Goal: Task Accomplishment & Management: Use online tool/utility

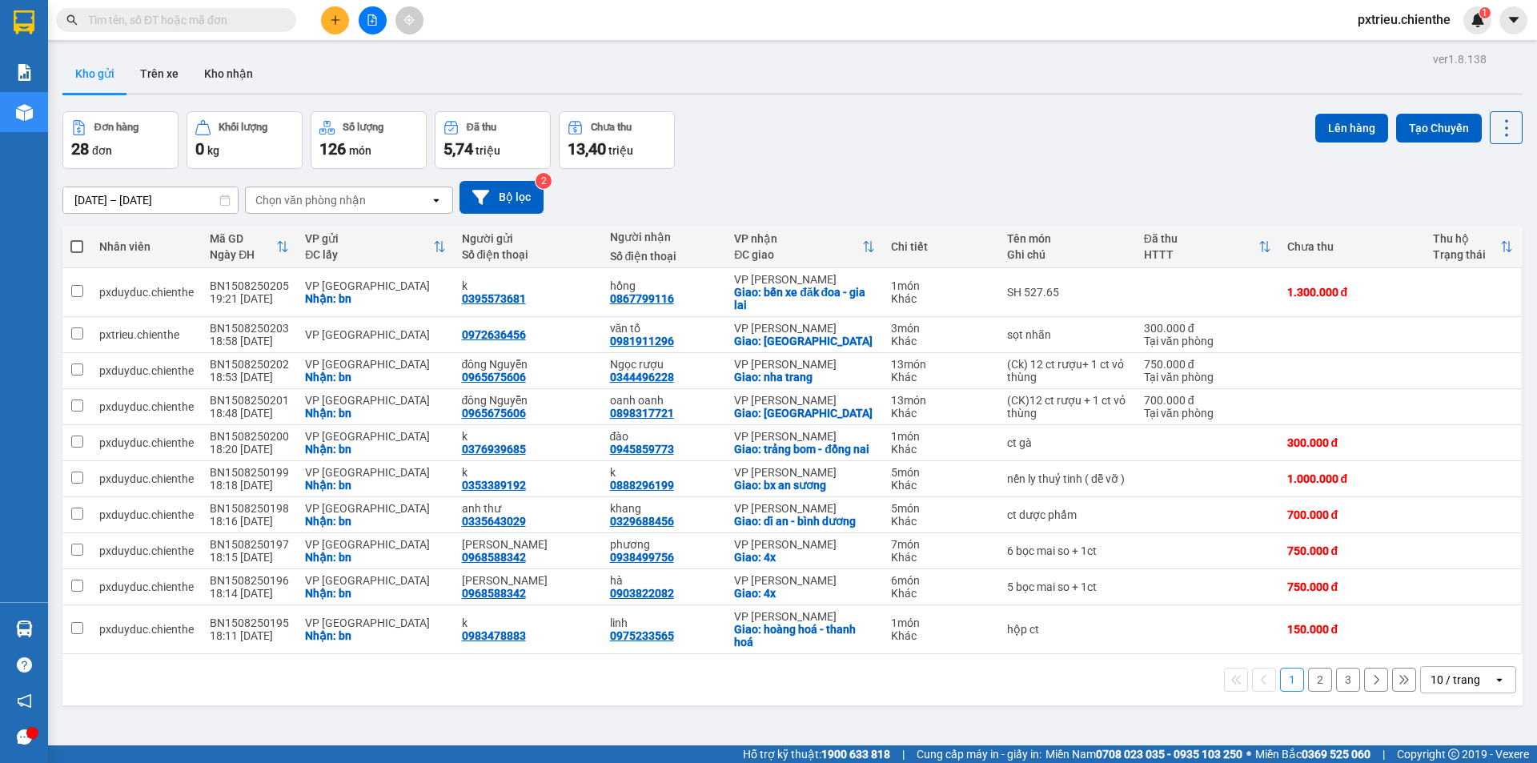
click at [1493, 686] on icon "open" at bounding box center [1499, 679] width 13 height 13
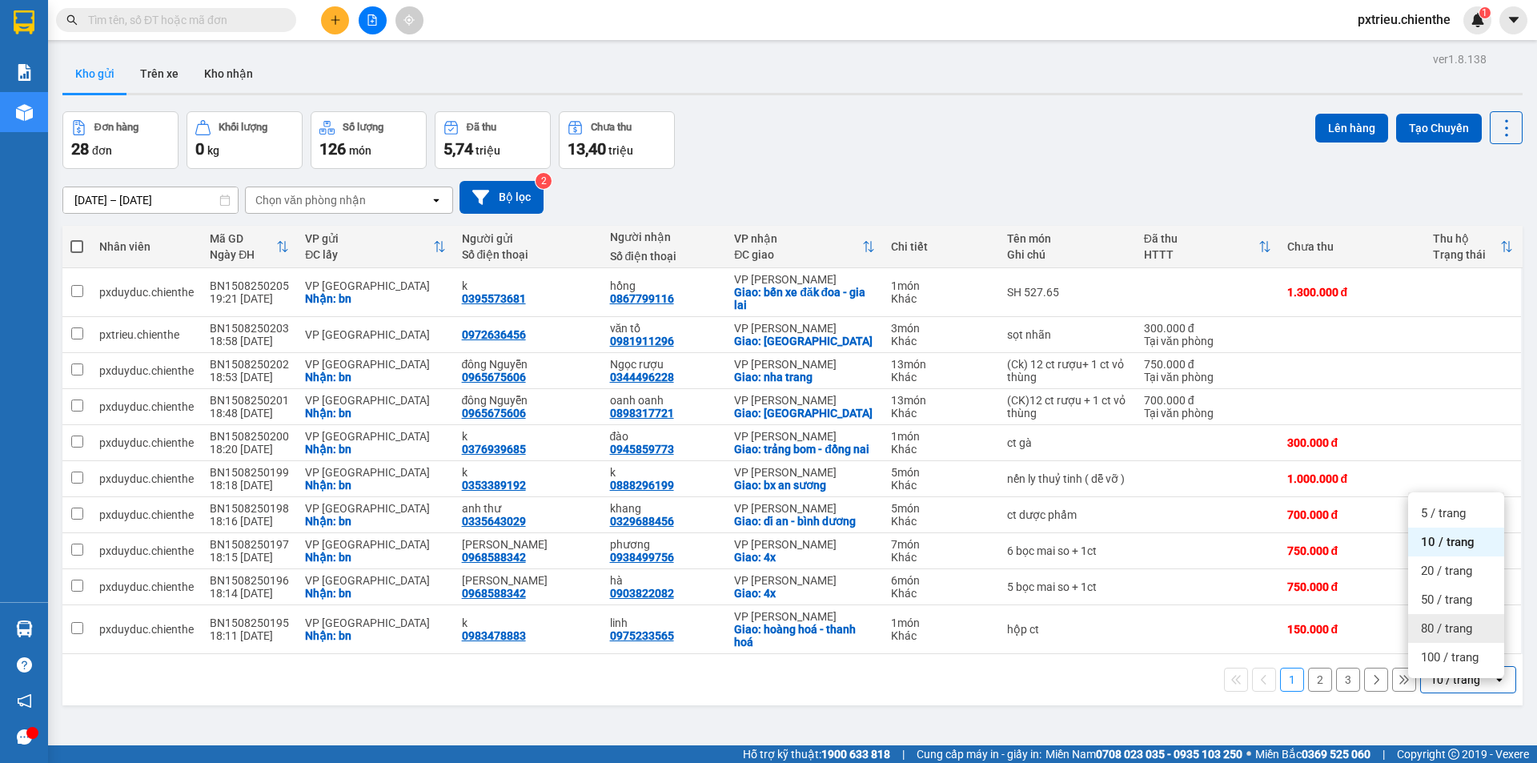
click at [1467, 633] on span "80 / trang" at bounding box center [1446, 628] width 51 height 16
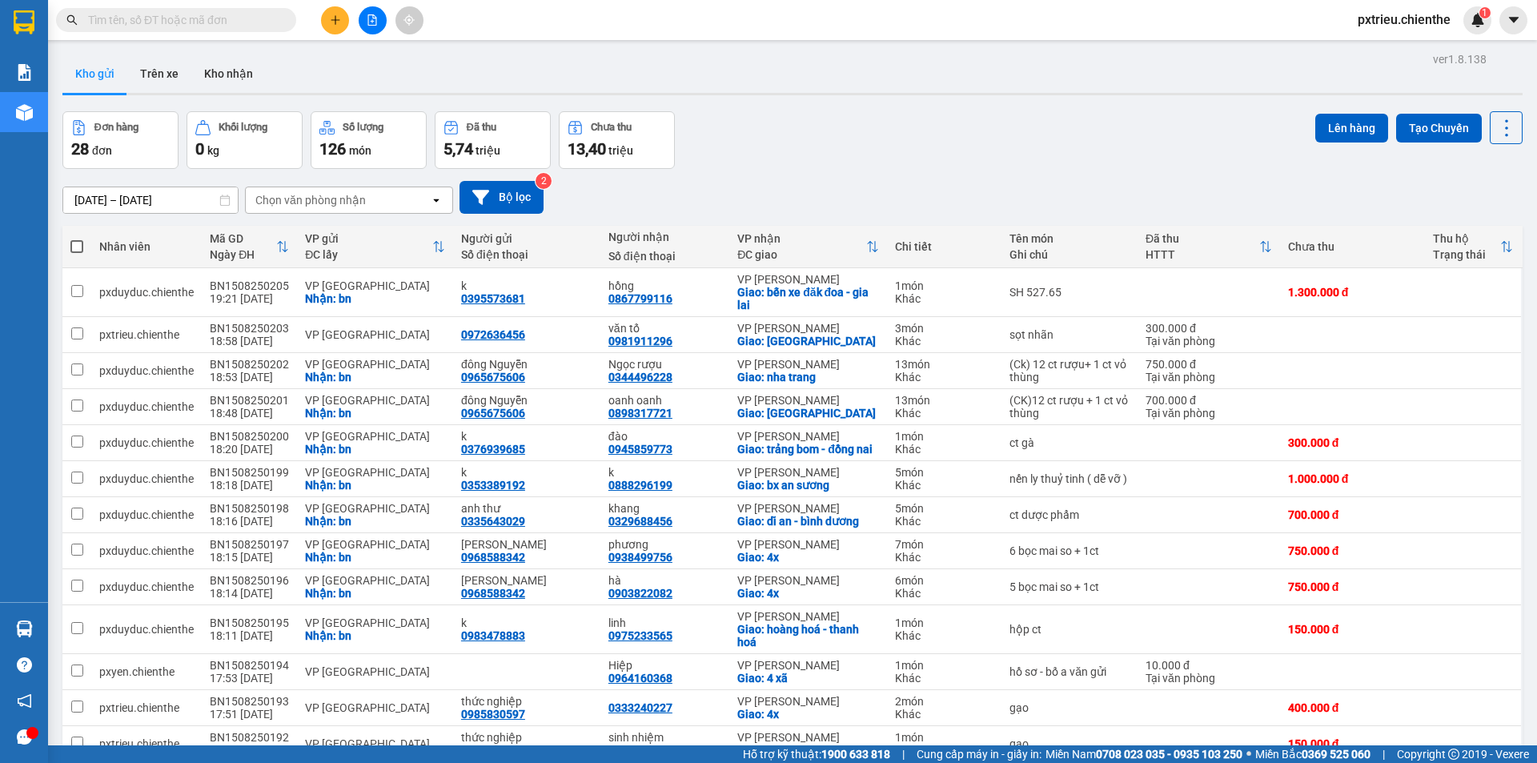
click at [85, 202] on input "[DATE] – [DATE]" at bounding box center [150, 200] width 174 height 26
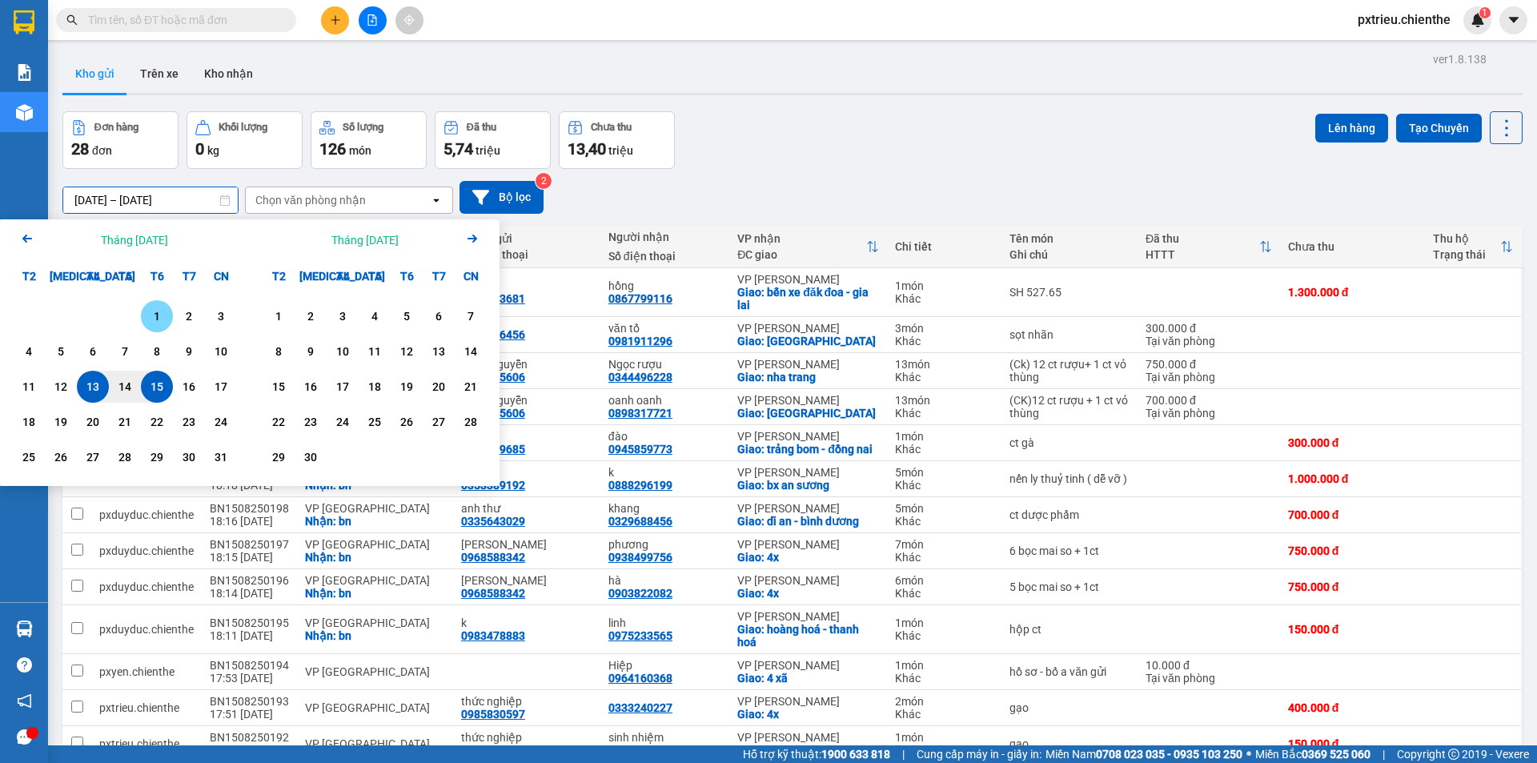
click at [154, 321] on div "1" at bounding box center [157, 316] width 22 height 19
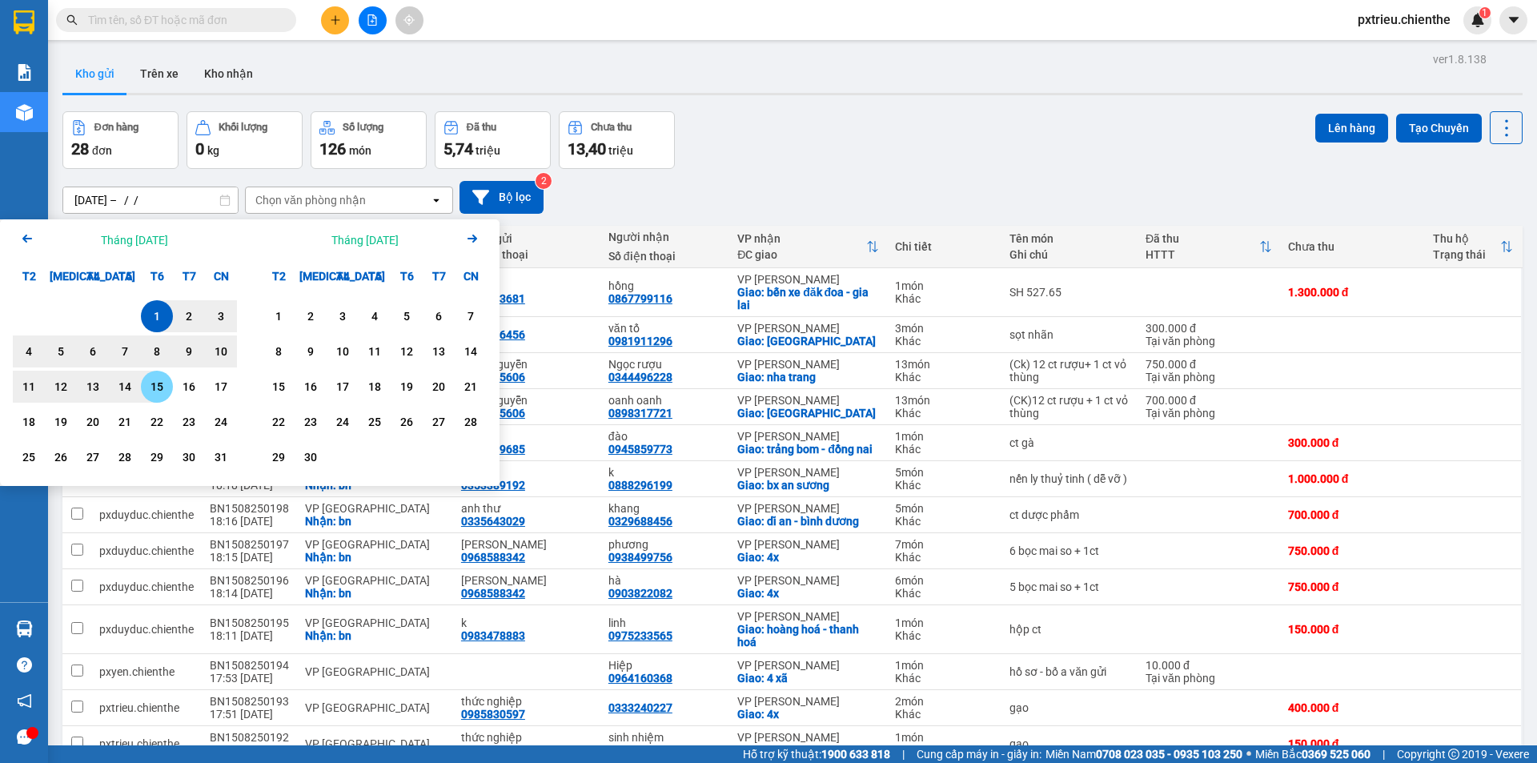
click at [164, 388] on div "15" at bounding box center [157, 386] width 22 height 19
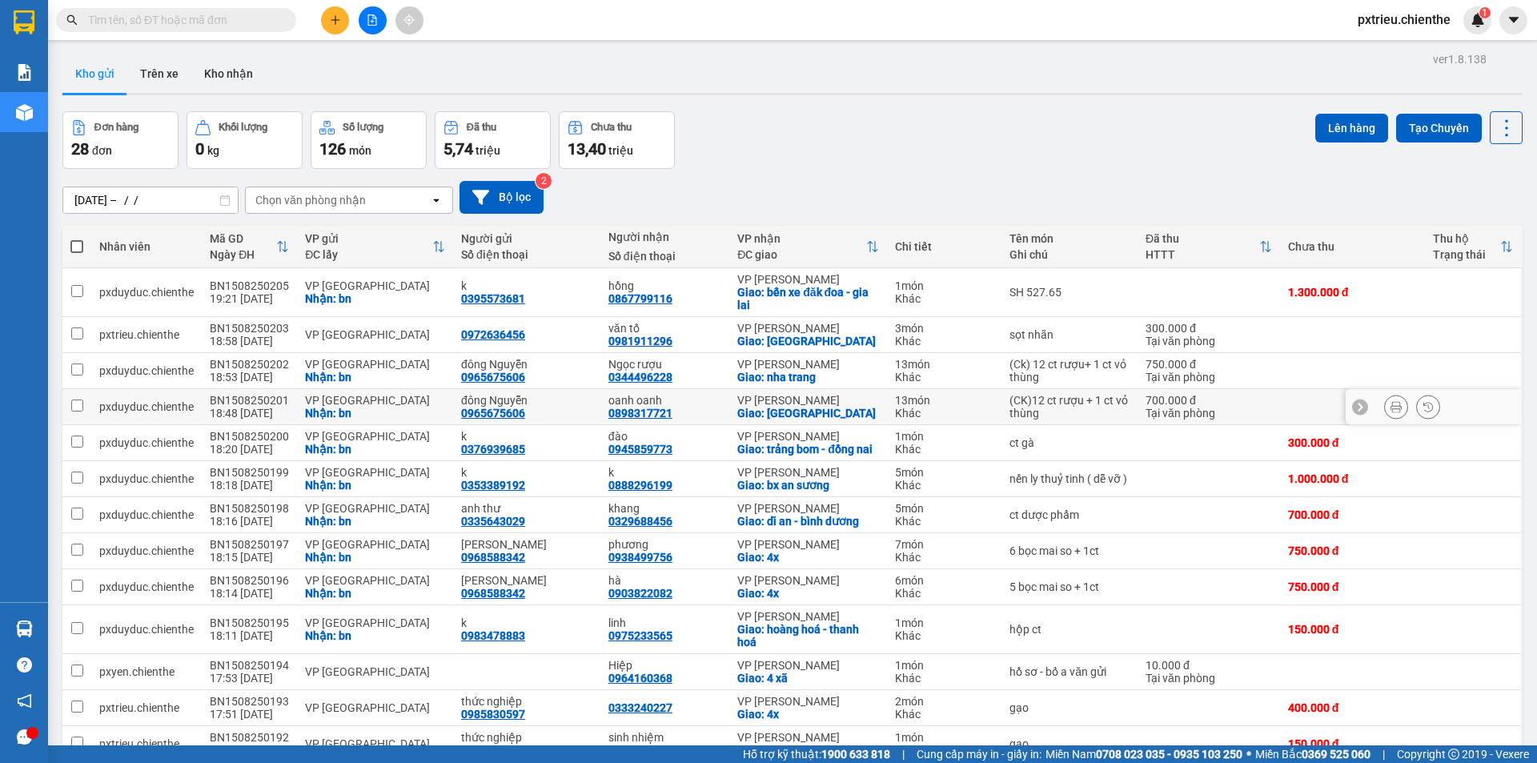
type input "[DATE] – [DATE]"
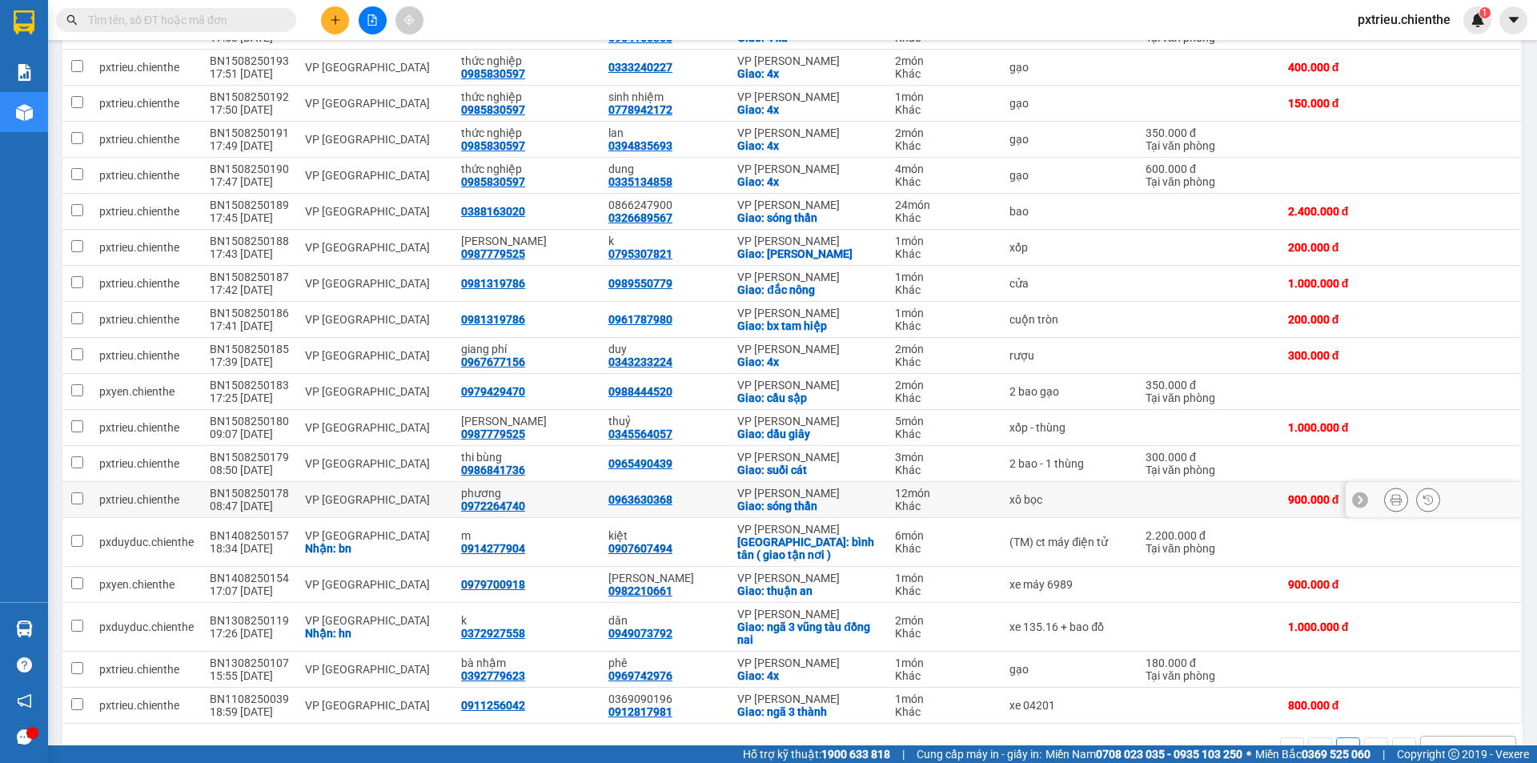
scroll to position [697, 0]
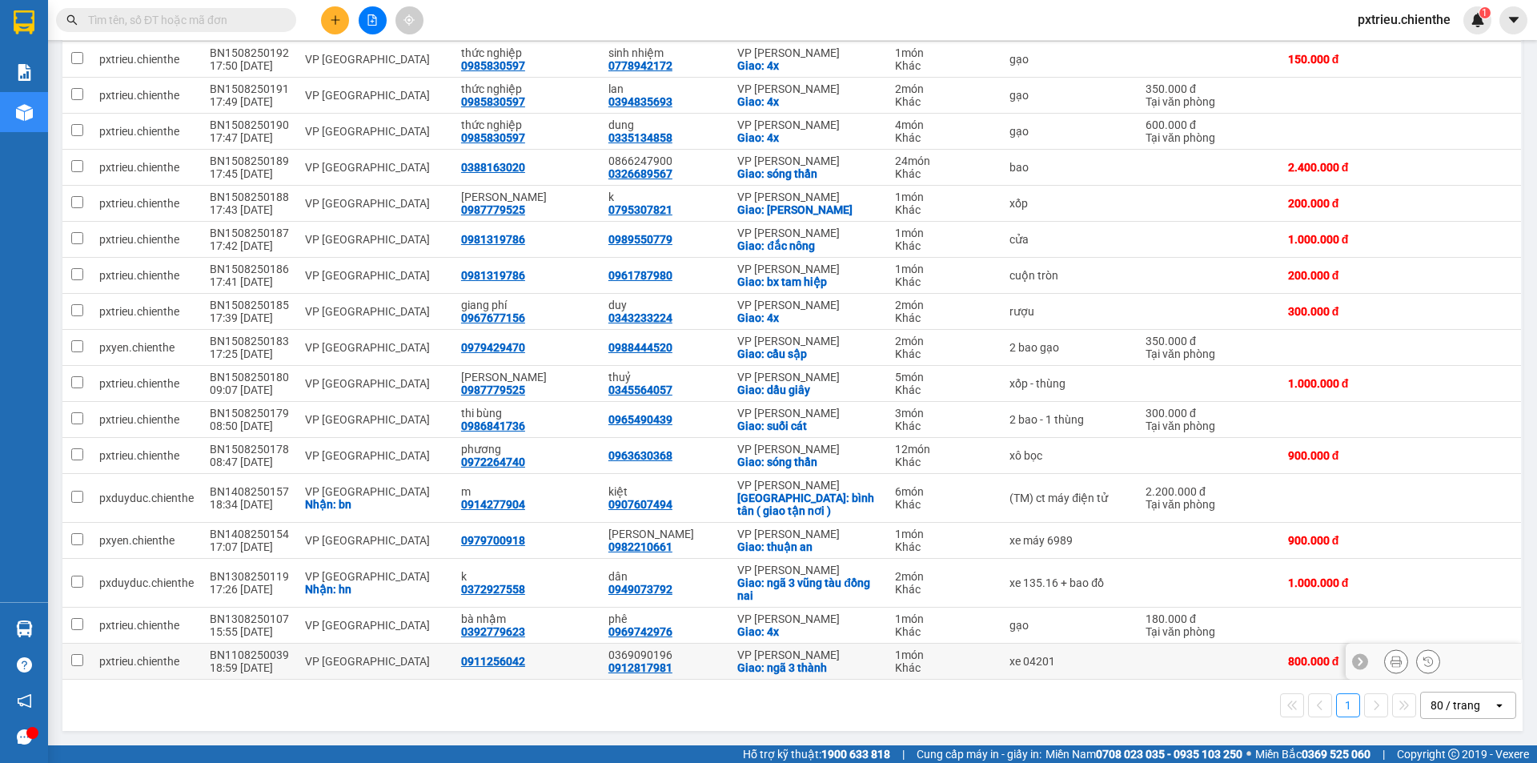
click at [383, 672] on td "VP [GEOGRAPHIC_DATA]" at bounding box center [375, 662] width 156 height 36
checkbox input "true"
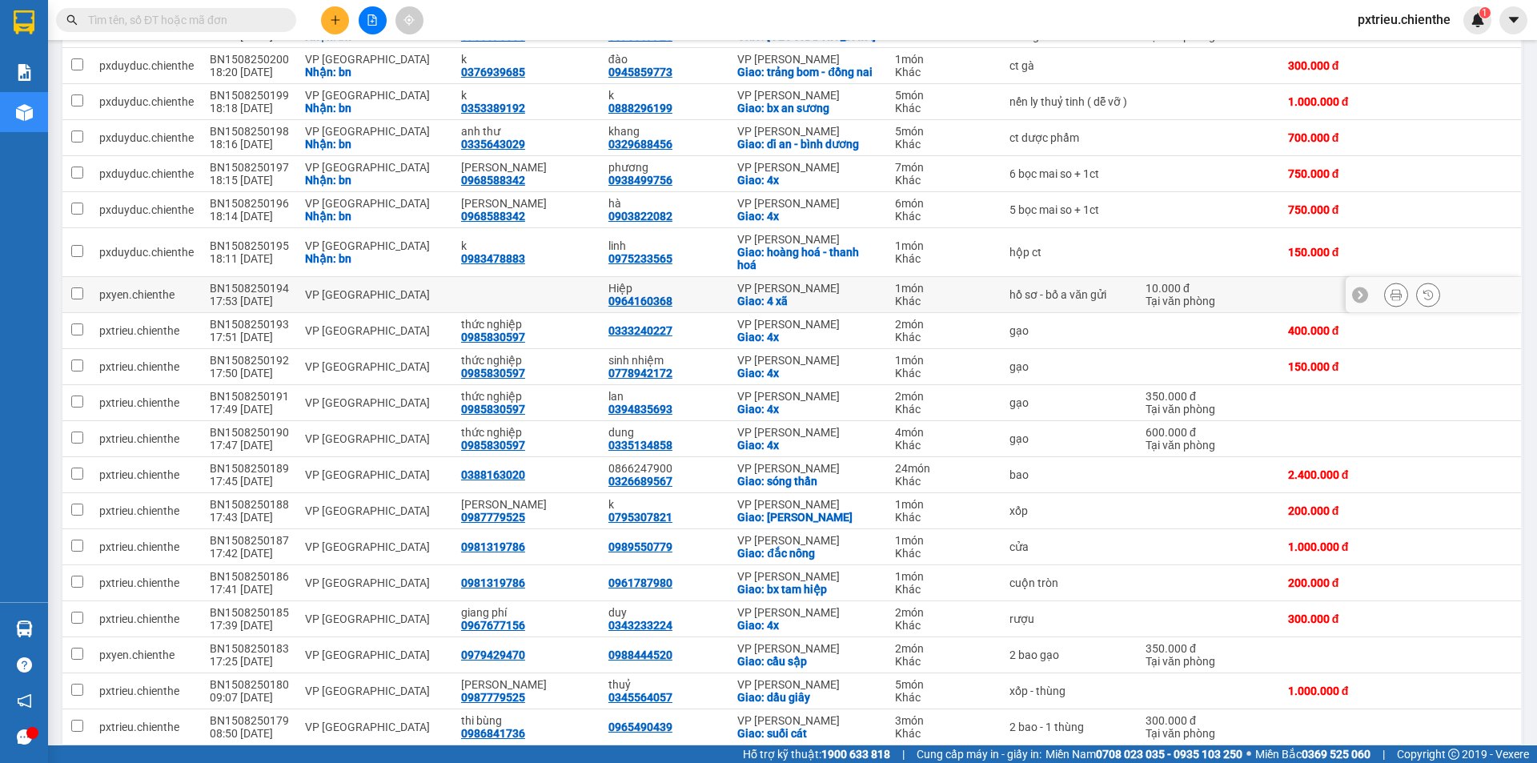
scroll to position [0, 0]
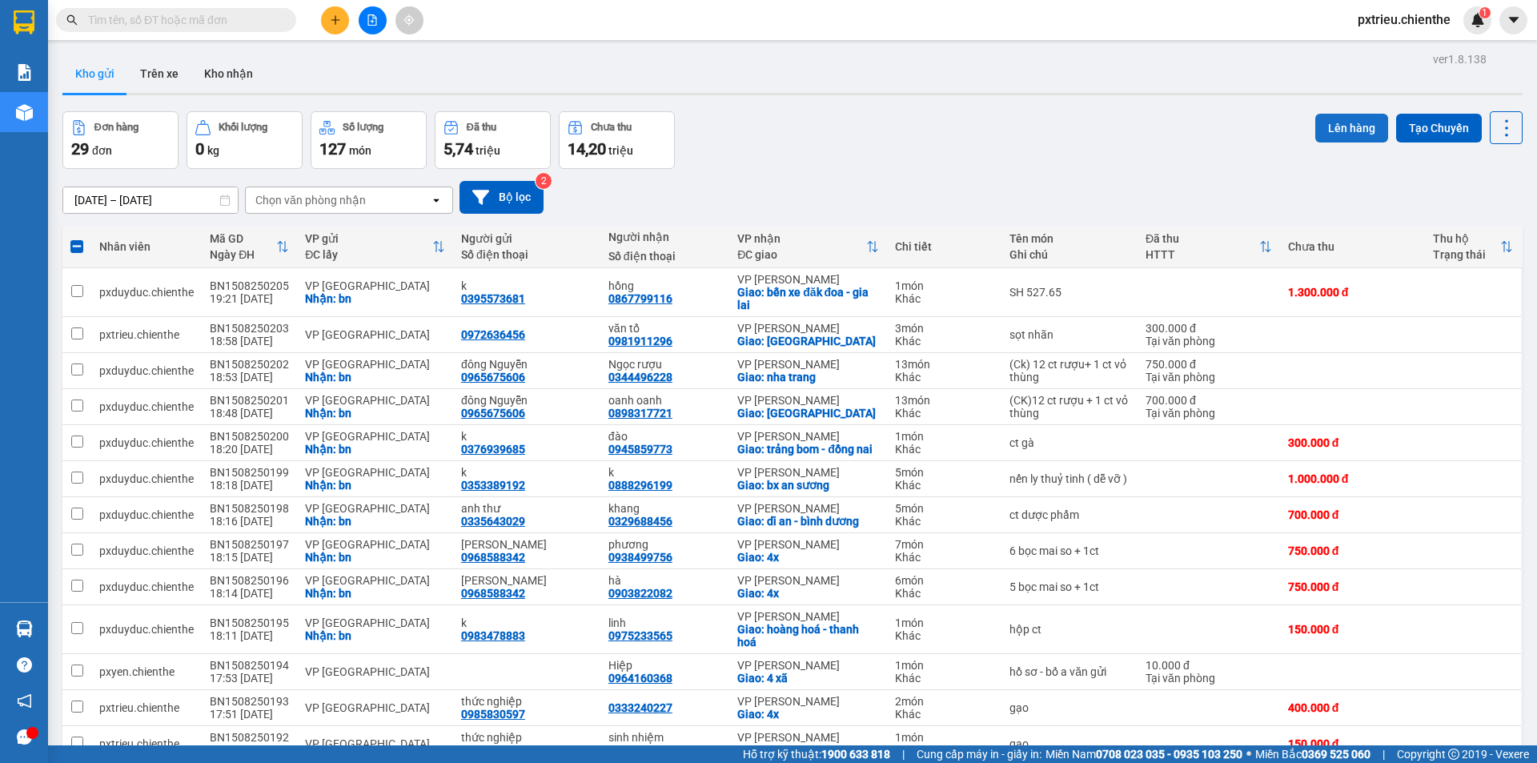
click at [1354, 129] on button "Lên hàng" at bounding box center [1351, 128] width 73 height 29
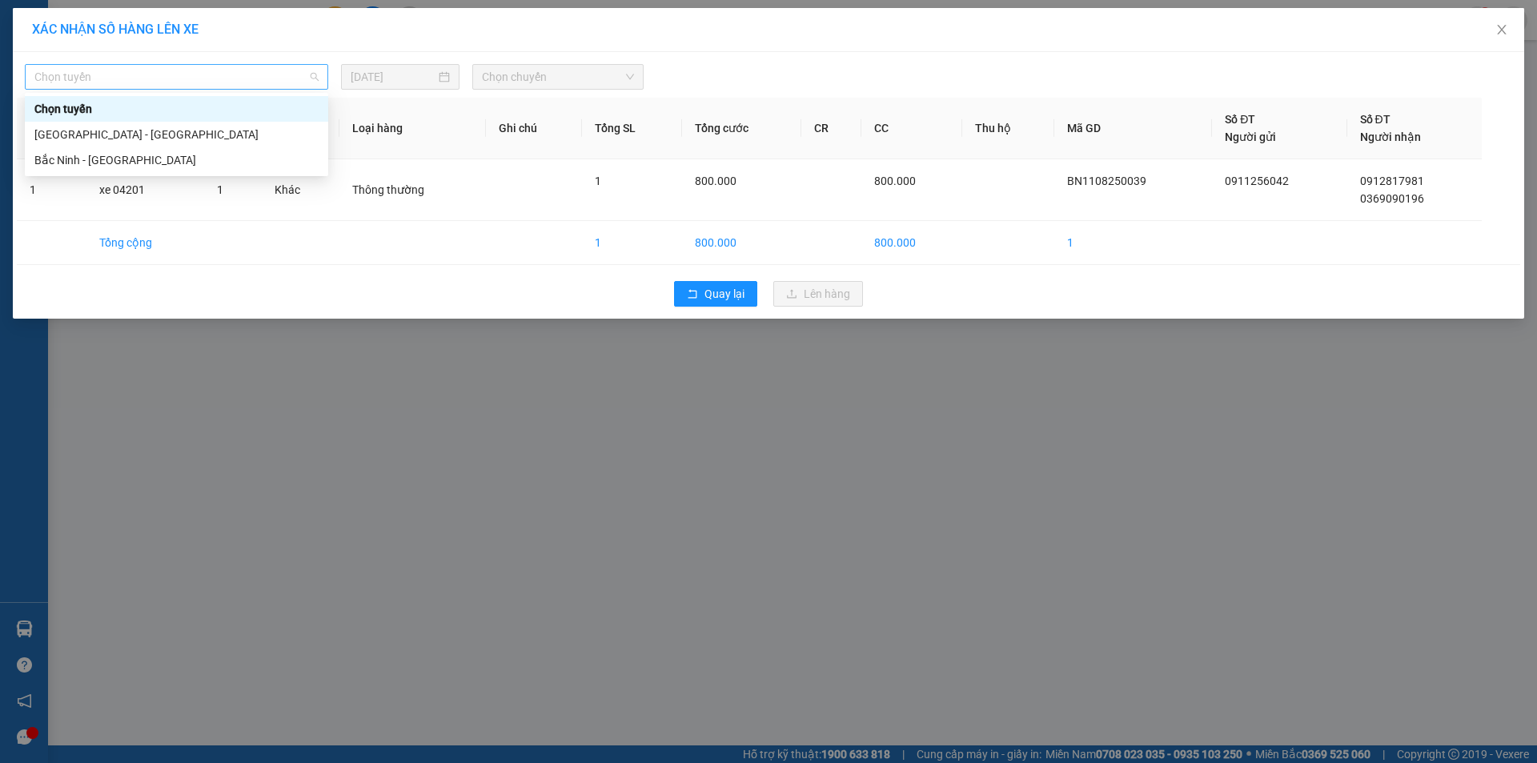
click at [285, 78] on span "Chọn tuyến" at bounding box center [176, 77] width 284 height 24
click at [126, 165] on div "Bắc Ninh - [GEOGRAPHIC_DATA]" at bounding box center [176, 160] width 284 height 18
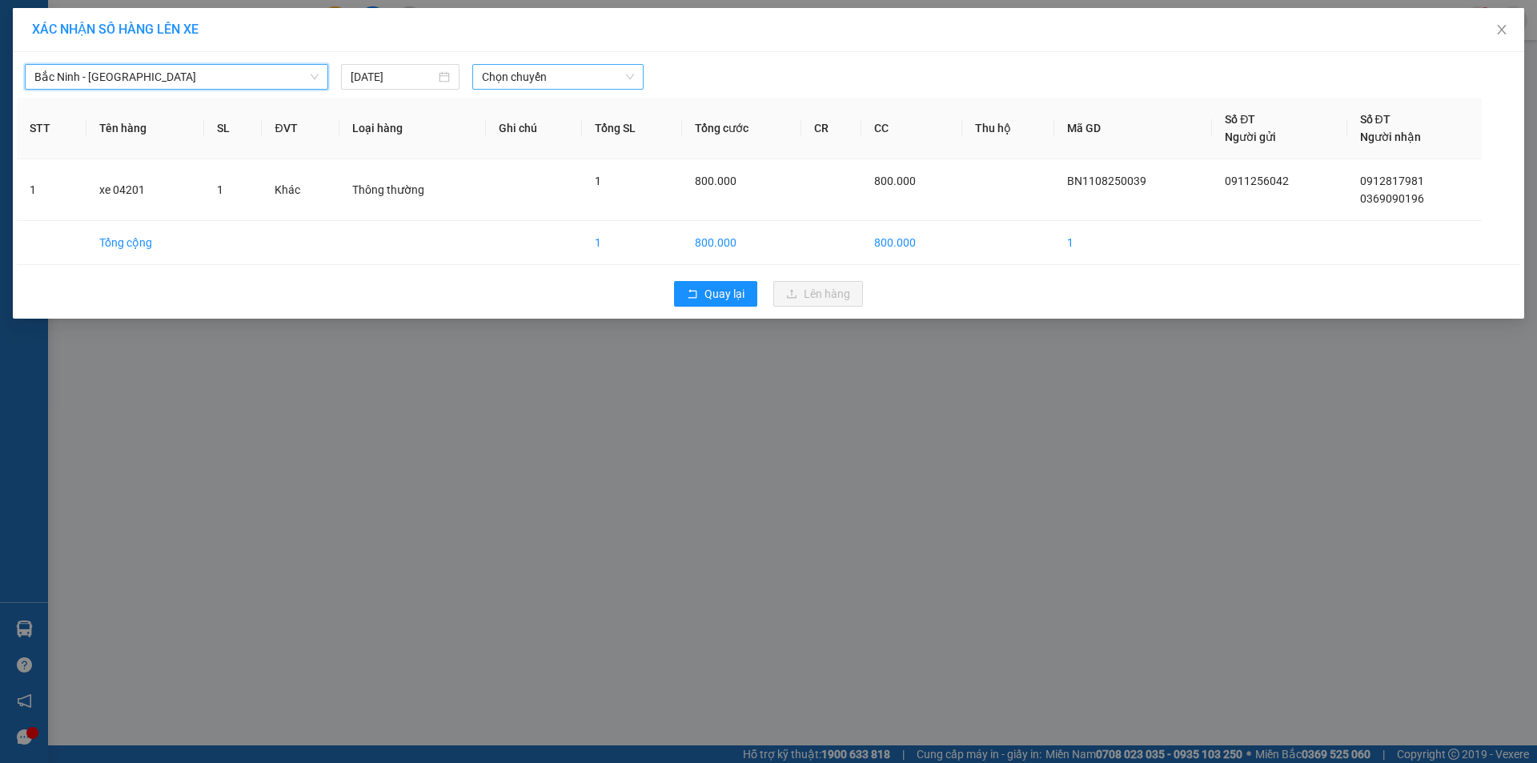
click at [545, 78] on span "Chọn chuyến" at bounding box center [558, 77] width 152 height 24
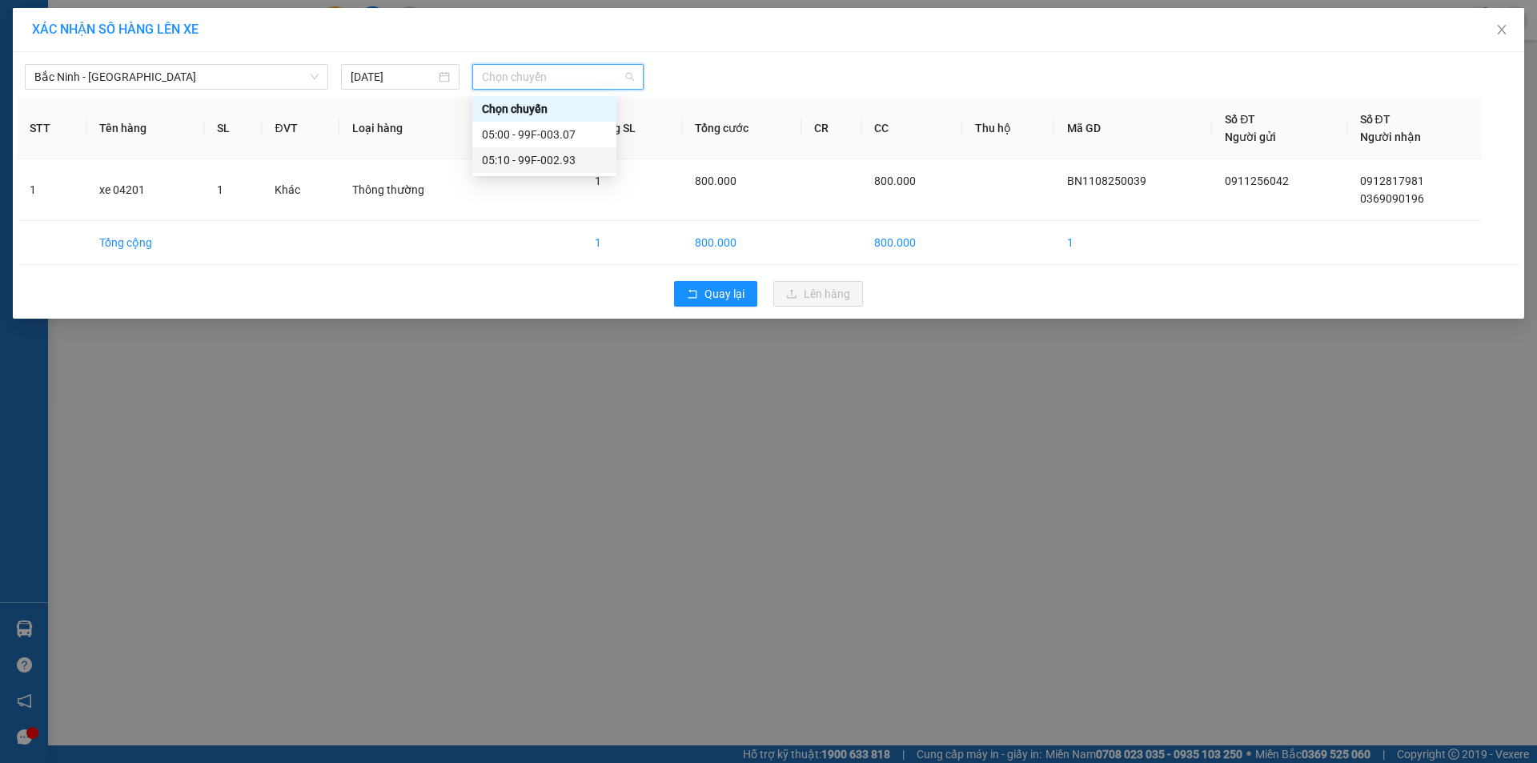
click at [537, 158] on div "05:10 - 99F-002.93" at bounding box center [544, 160] width 125 height 18
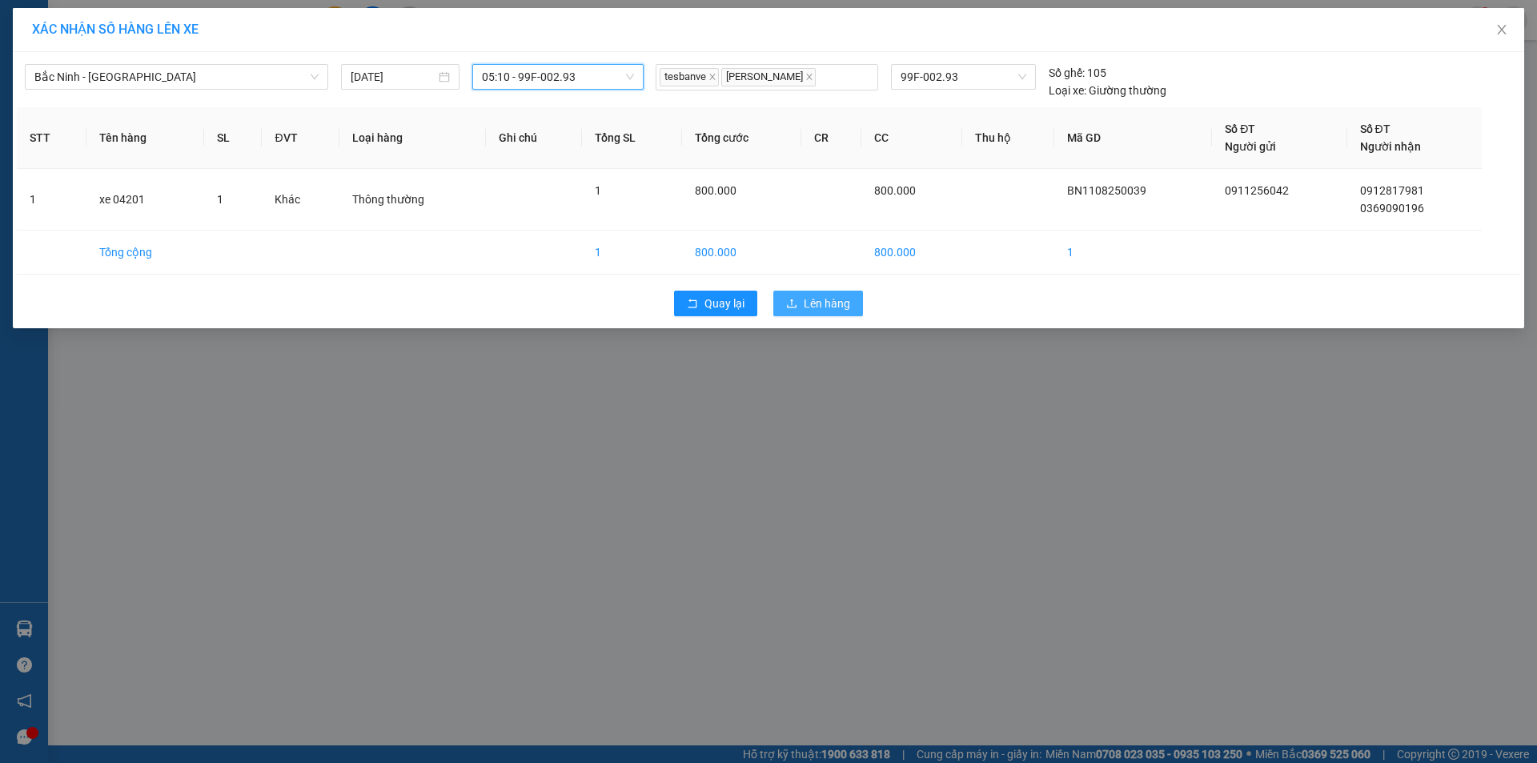
click at [836, 307] on span "Lên hàng" at bounding box center [827, 304] width 46 height 18
